Goal: Information Seeking & Learning: Learn about a topic

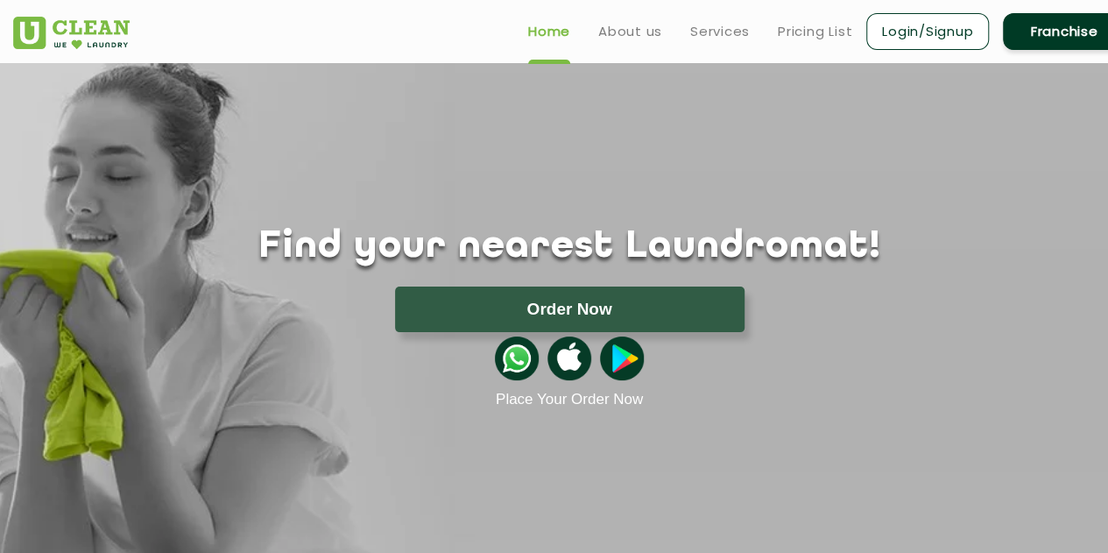
click at [821, 18] on ul "Home About us Services Pricing List Login/Signup Franchise" at bounding box center [819, 31] width 611 height 41
click at [818, 30] on link "Pricing List" at bounding box center [815, 31] width 74 height 21
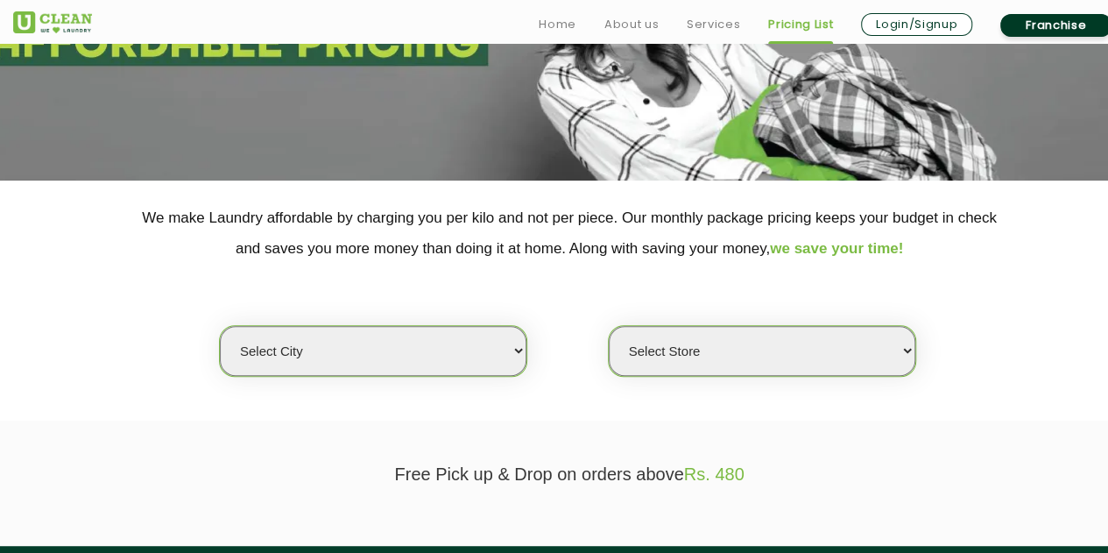
scroll to position [385, 0]
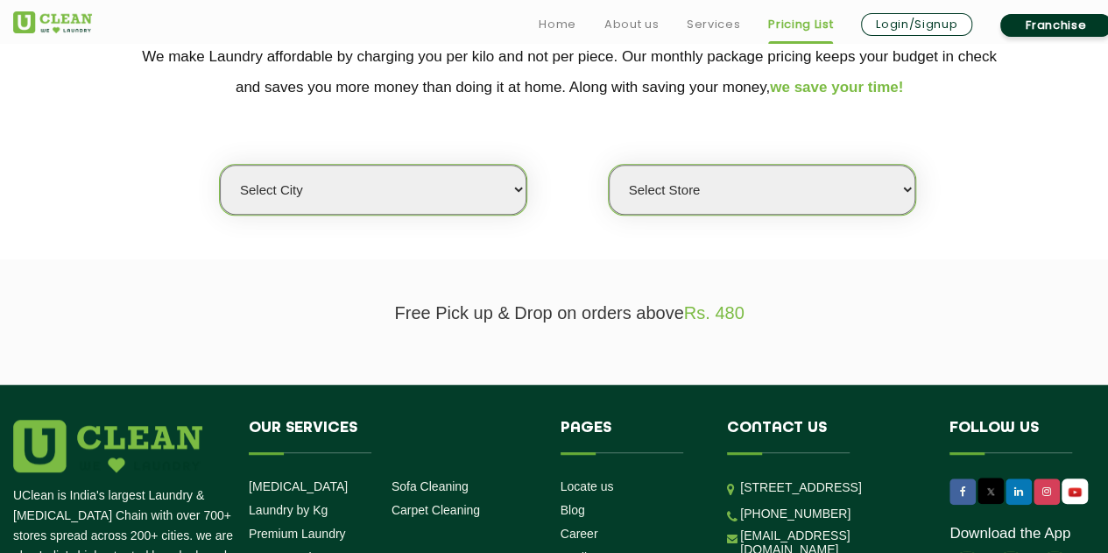
click at [475, 198] on select "Select city [GEOGRAPHIC_DATA] [GEOGRAPHIC_DATA] [GEOGRAPHIC_DATA] [GEOGRAPHIC_D…" at bounding box center [373, 190] width 306 height 50
select select "4"
click at [220, 165] on select "Select city [GEOGRAPHIC_DATA] [GEOGRAPHIC_DATA] [GEOGRAPHIC_DATA] [GEOGRAPHIC_D…" at bounding box center [373, 190] width 306 height 50
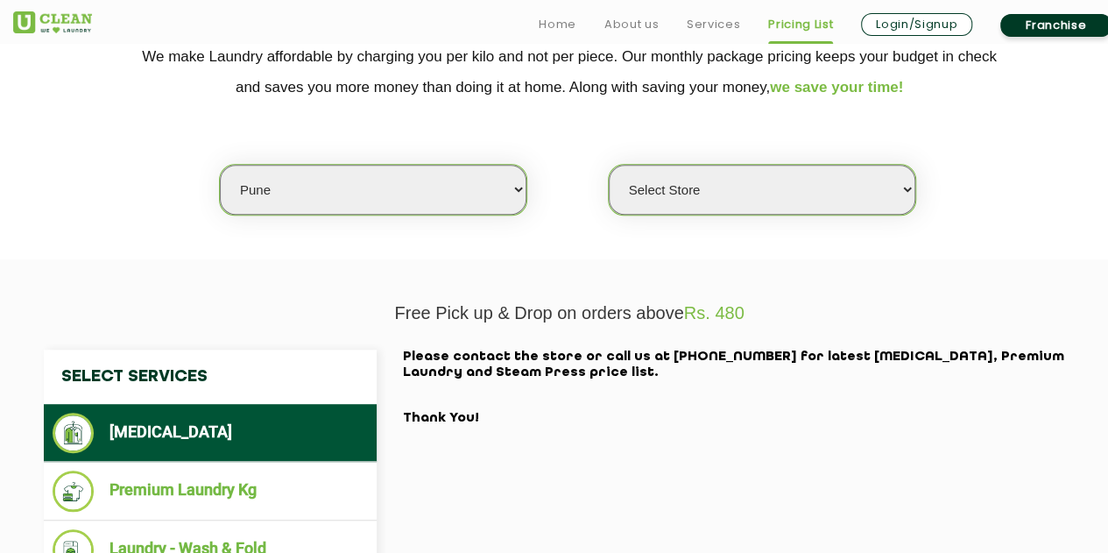
click at [664, 208] on select "Select Store [GEOGRAPHIC_DATA] [GEOGRAPHIC_DATA] [GEOGRAPHIC_DATA] [GEOGRAPHIC_…" at bounding box center [762, 190] width 306 height 50
select select "355"
click at [609, 165] on select "Select Store [GEOGRAPHIC_DATA] [GEOGRAPHIC_DATA] [GEOGRAPHIC_DATA] [GEOGRAPHIC_…" at bounding box center [762, 190] width 306 height 50
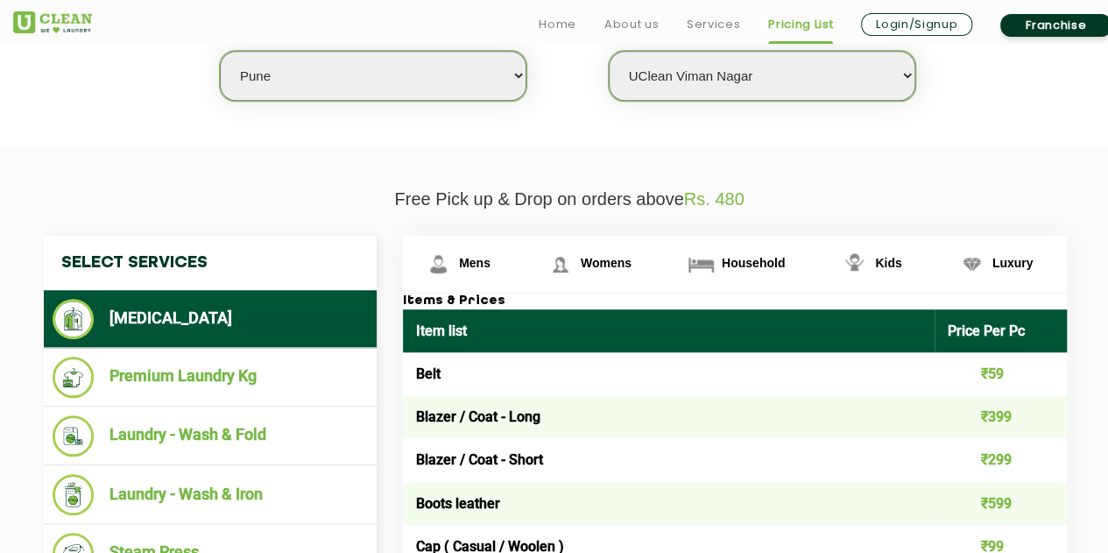
scroll to position [529, 0]
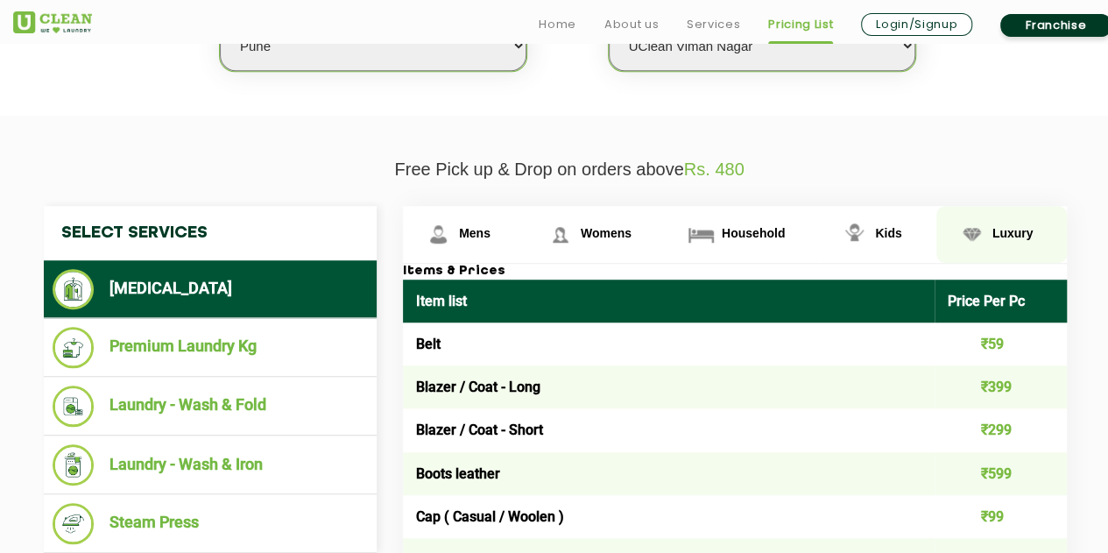
click at [993, 226] on span "Luxury" at bounding box center [1012, 233] width 41 height 14
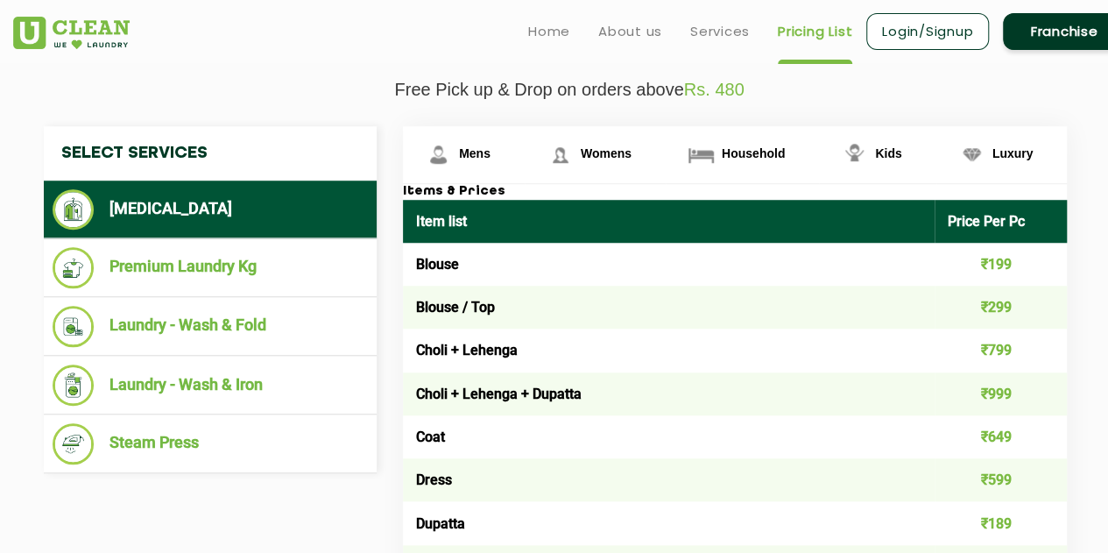
scroll to position [574, 0]
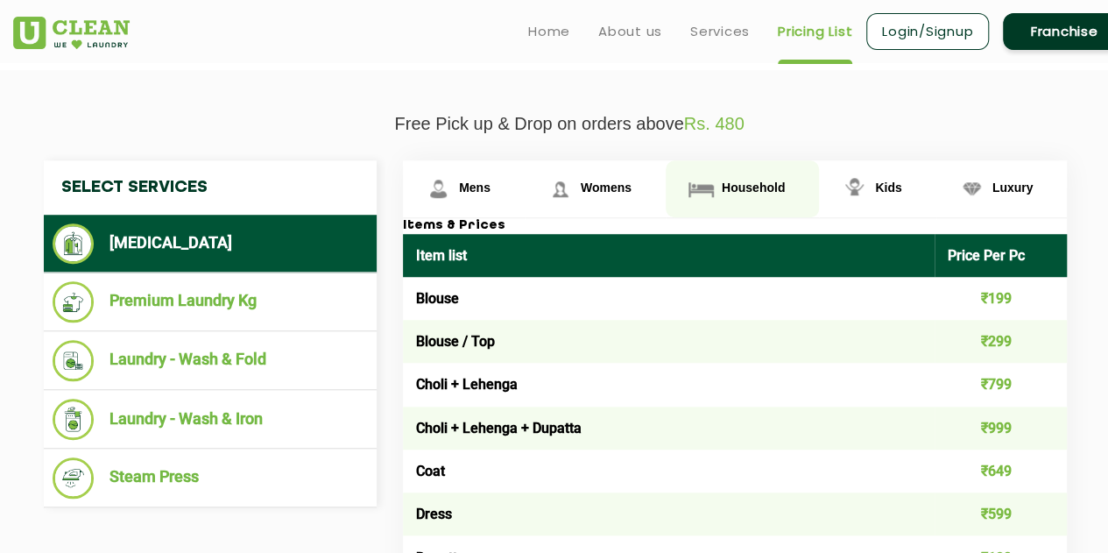
click at [782, 194] on link "Household" at bounding box center [741, 188] width 153 height 57
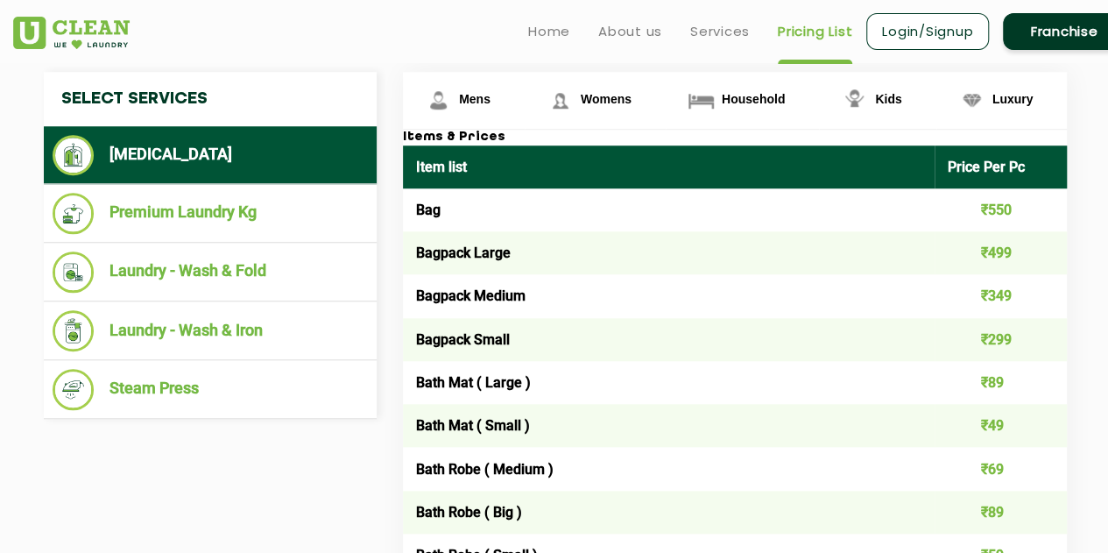
scroll to position [644, 0]
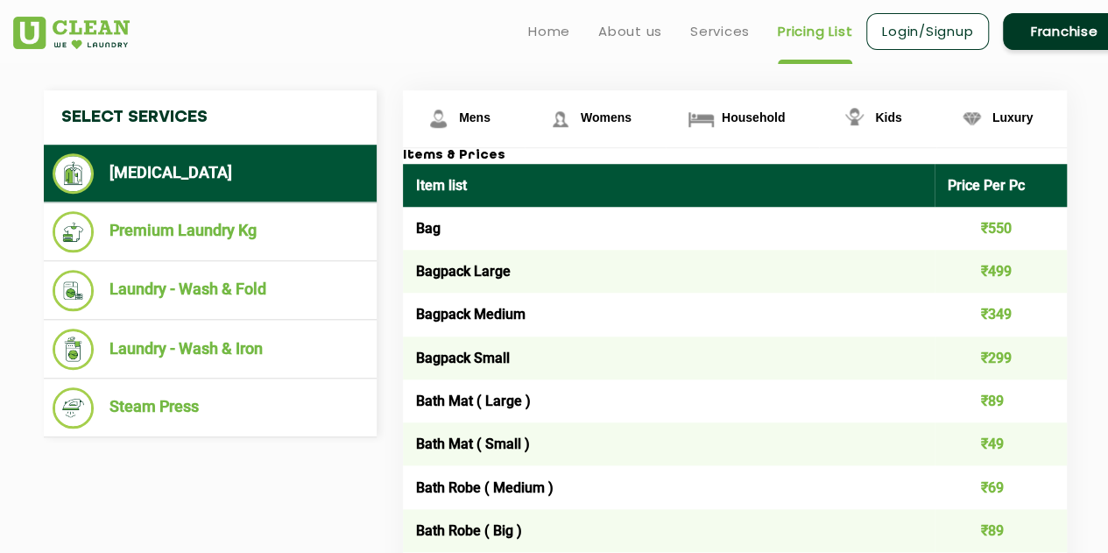
click at [455, 265] on td "Bagpack Large" at bounding box center [669, 271] width 532 height 43
click at [508, 311] on td "Bagpack Medium" at bounding box center [669, 313] width 532 height 43
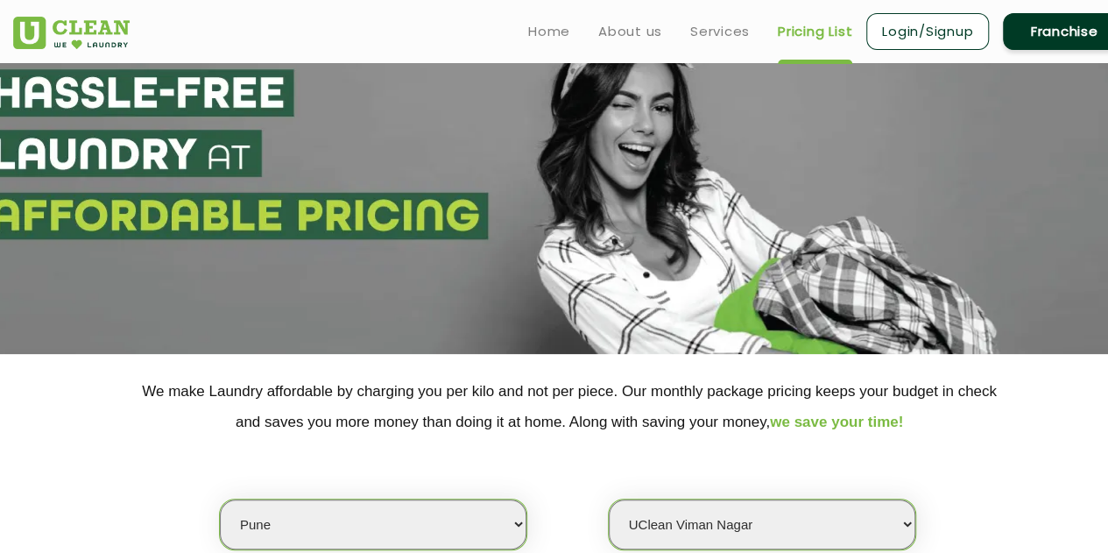
scroll to position [0, 0]
